Goal: Complete application form

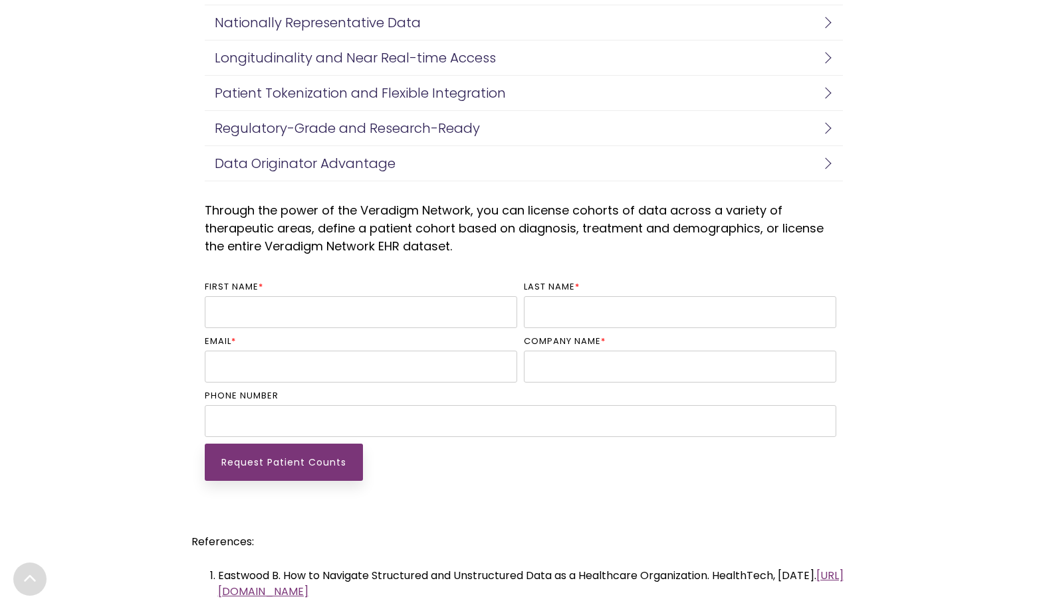
scroll to position [2991, 0]
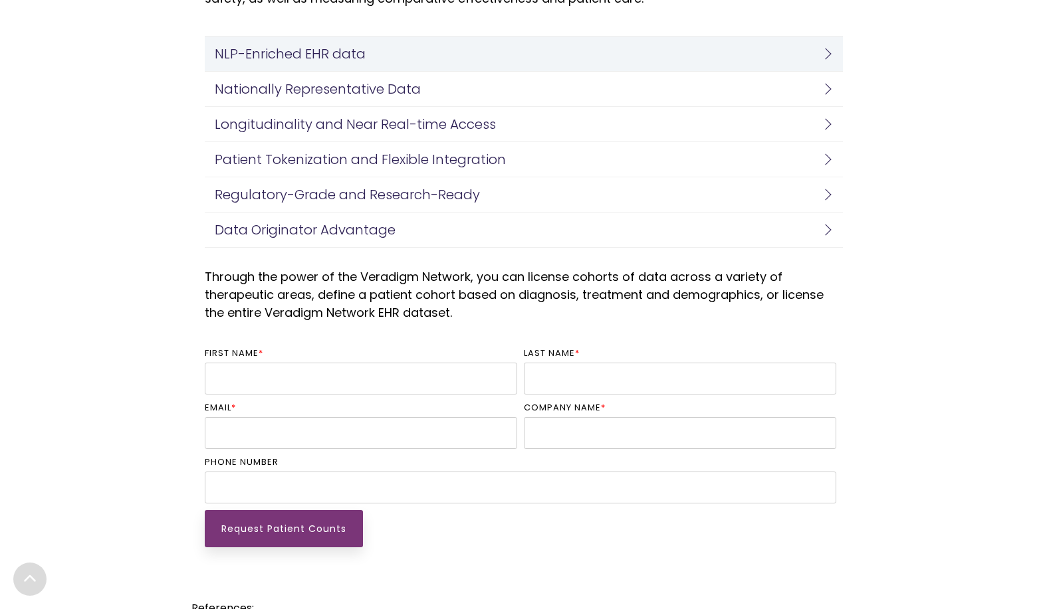
click at [361, 47] on h4 "NLP-Enriched EHR data" at bounding box center [520, 54] width 611 height 15
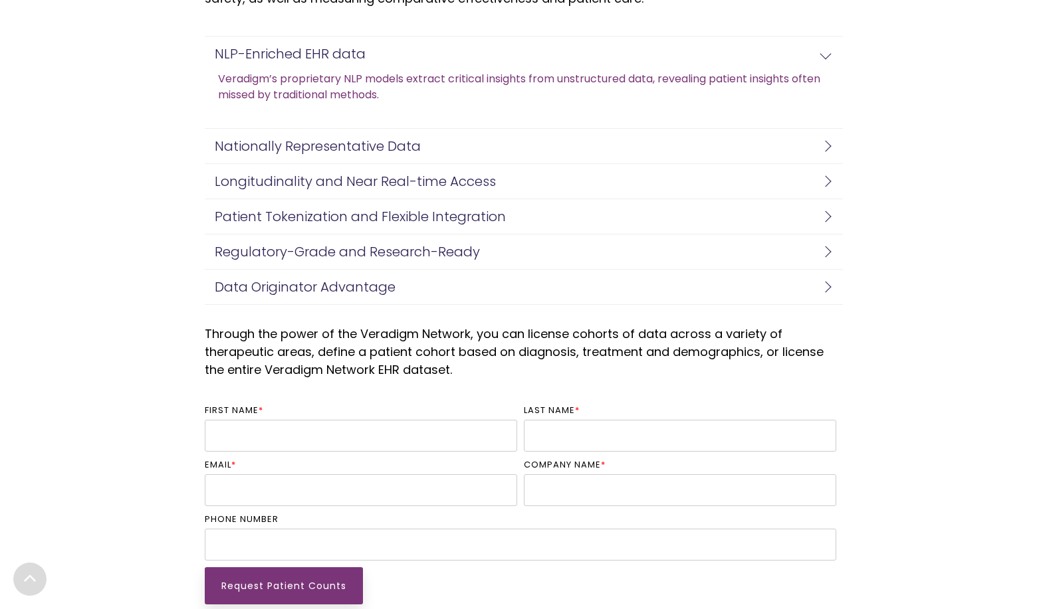
click at [307, 96] on link "Veradigm’s proprietary NLP models extract critical insights from unstructured d…" at bounding box center [530, 87] width 625 height 32
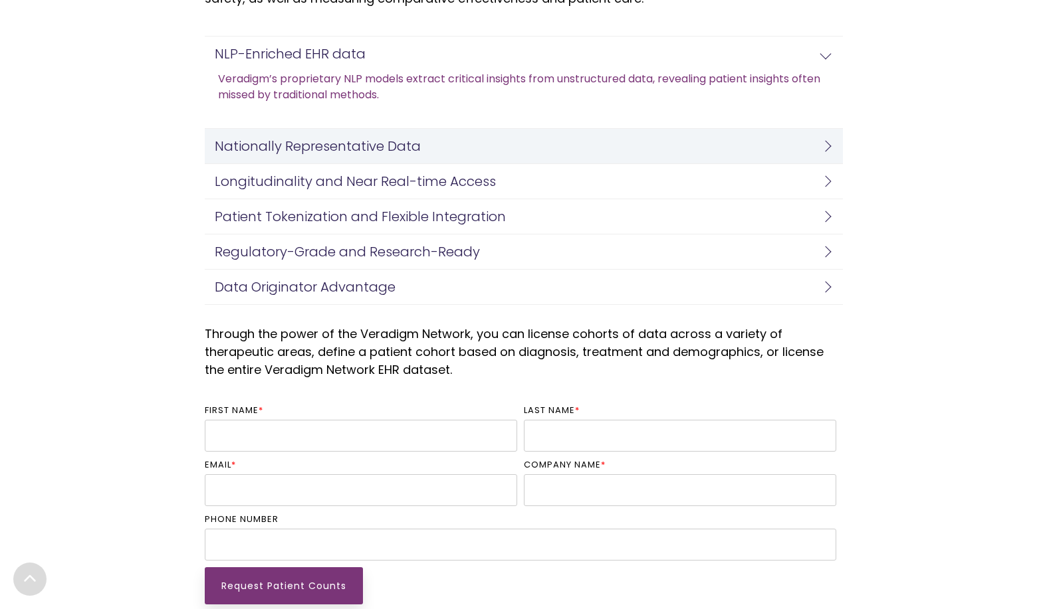
click at [297, 152] on h4 "Nationally Representative Data" at bounding box center [520, 146] width 611 height 15
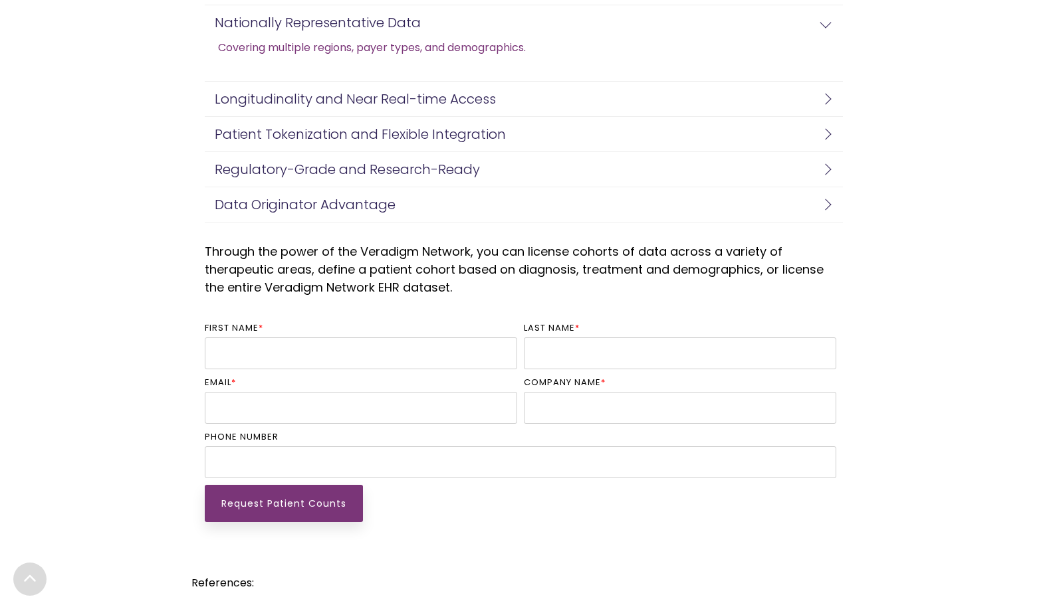
scroll to position [3190, 0]
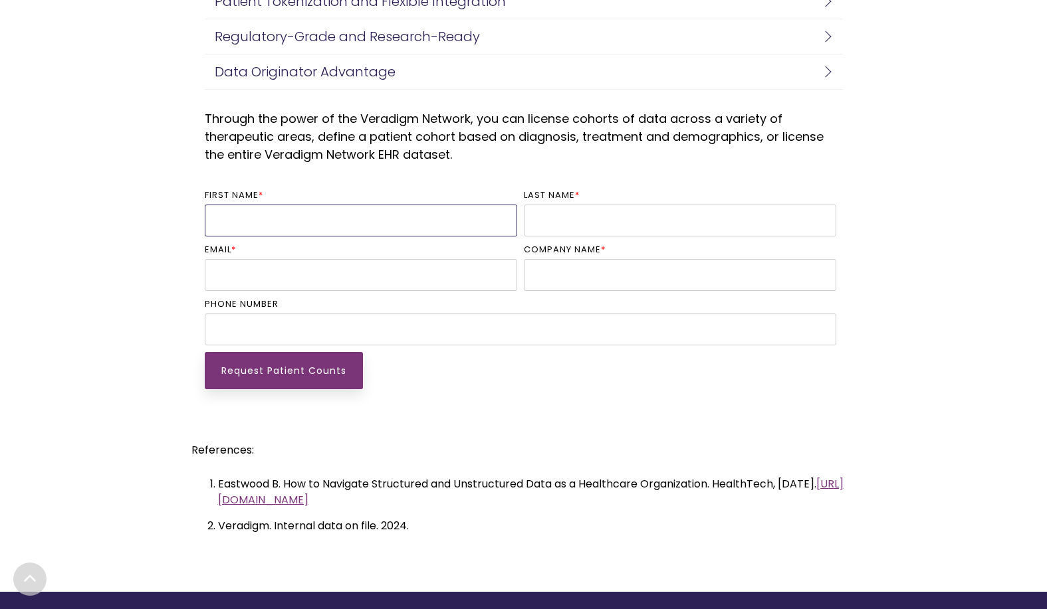
click at [340, 223] on input "First name *" at bounding box center [361, 221] width 312 height 32
type input "Elyssa"
click at [674, 216] on input "Last name *" at bounding box center [680, 221] width 312 height 32
type input "Fraser"
click at [284, 276] on input "Email *" at bounding box center [361, 275] width 312 height 32
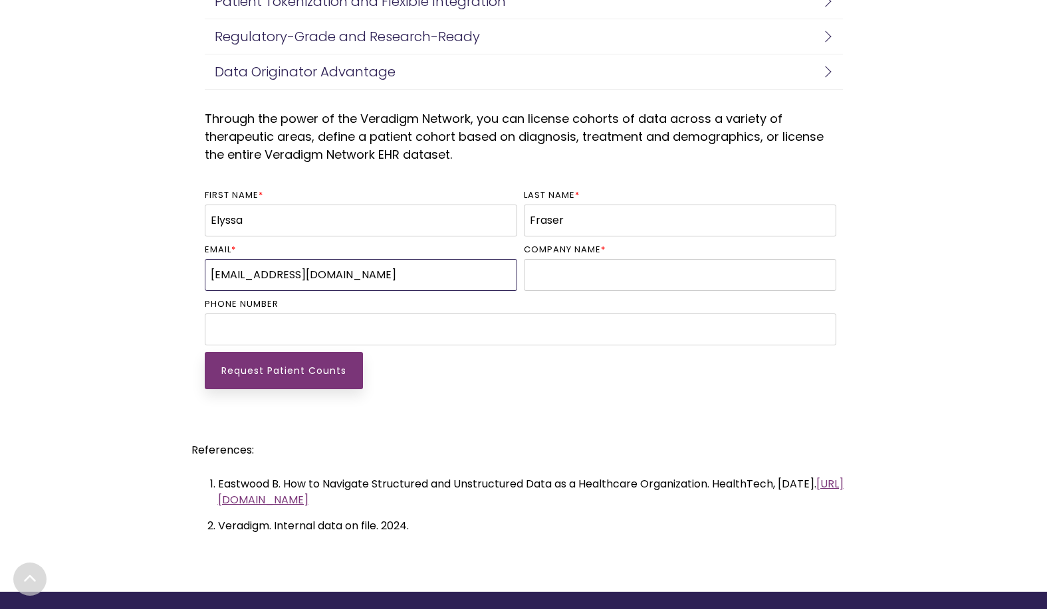
type input "elyssayvfraser@gmail.com"
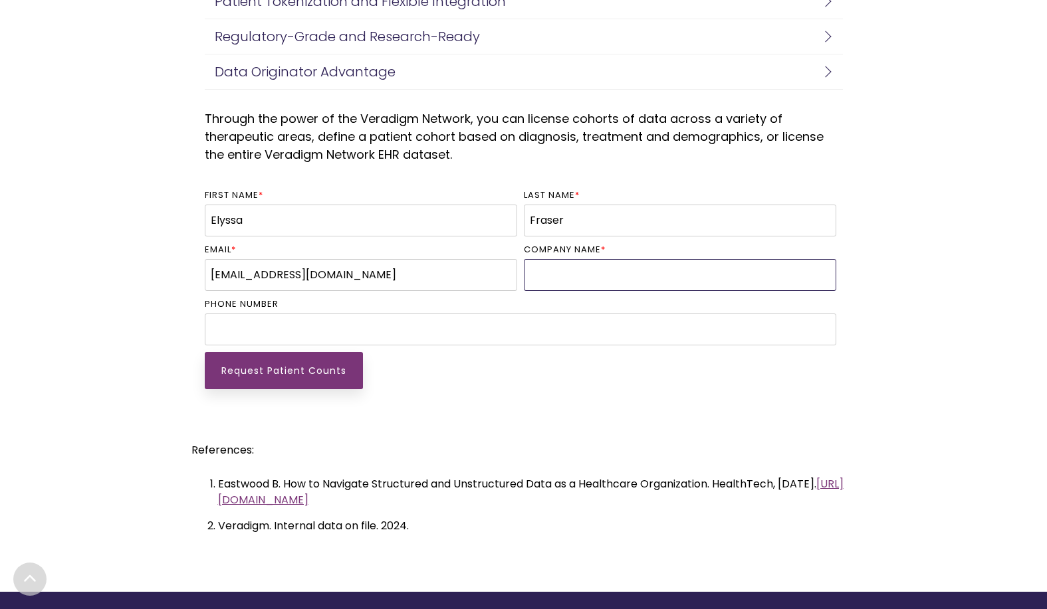
click at [619, 278] on input "Company name *" at bounding box center [680, 275] width 312 height 32
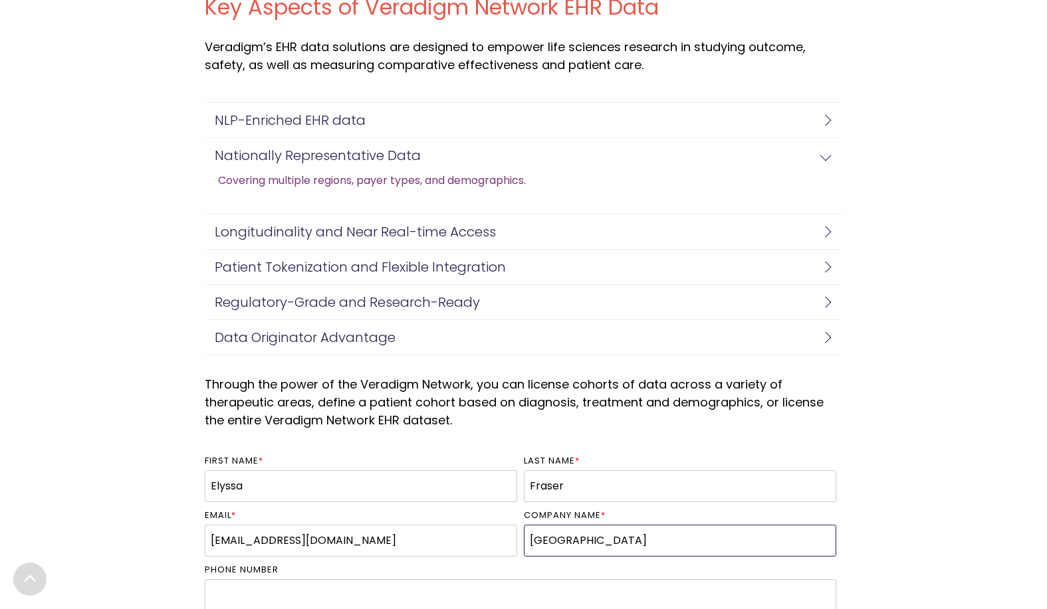
scroll to position [3123, 0]
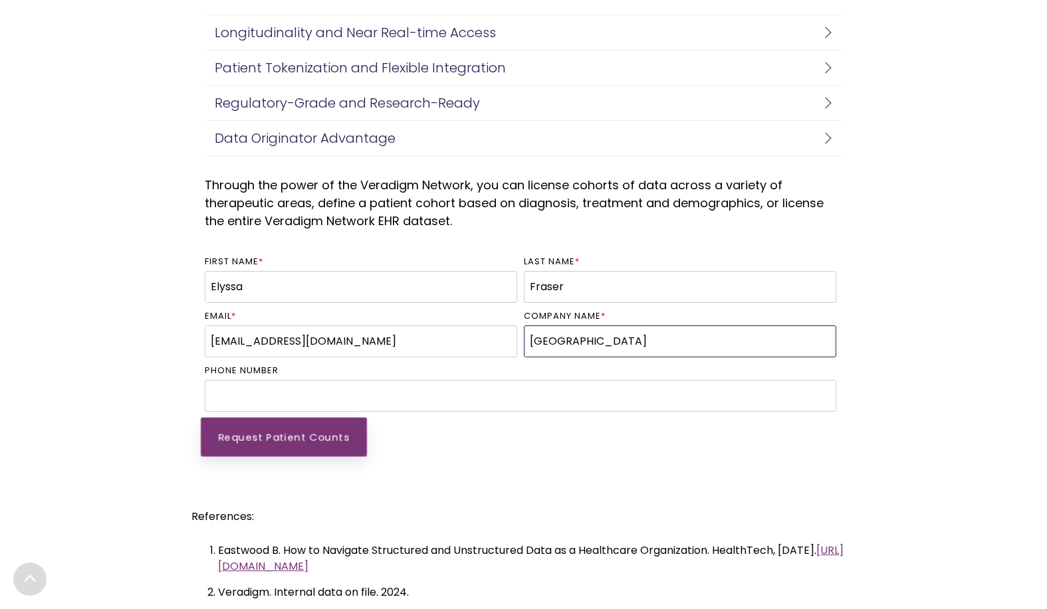
type input "Purdue University"
click at [272, 442] on input "Request Patient Counts" at bounding box center [284, 436] width 166 height 39
